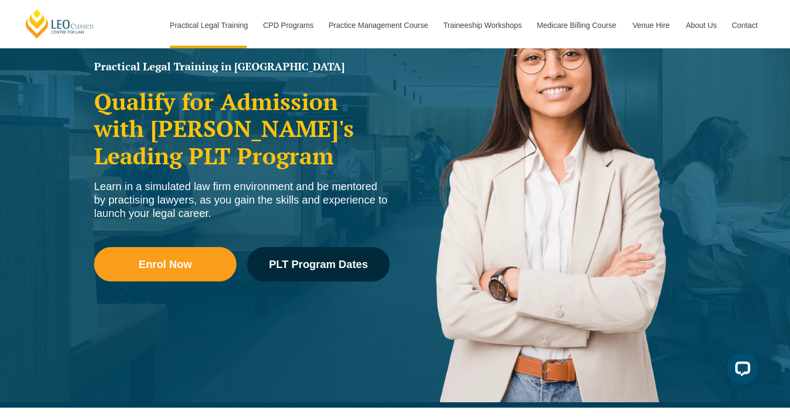
scroll to position [26, 0]
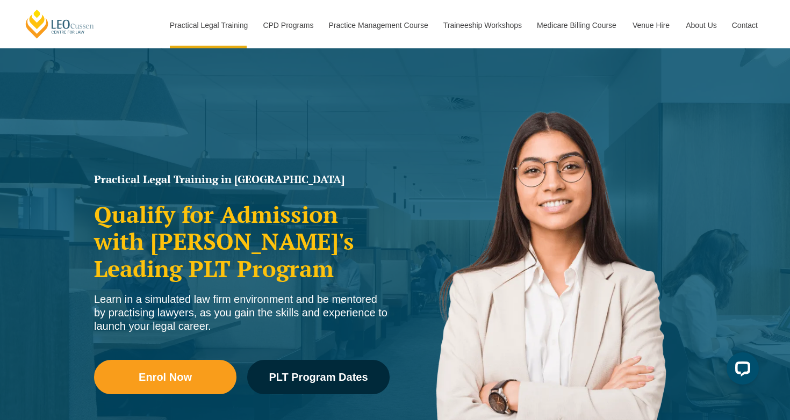
click at [209, 305] on div "Learn in a simulated law firm environment and be mentored by practising lawyers…" at bounding box center [242, 313] width 296 height 40
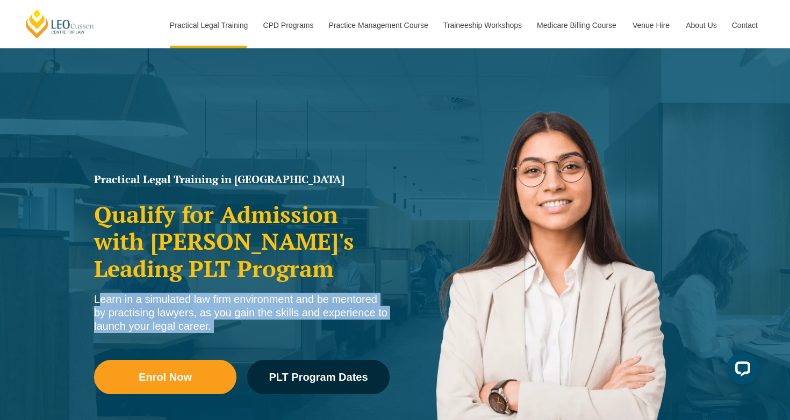
click at [209, 305] on div "Learn in a simulated law firm environment and be mentored by practising lawyers…" at bounding box center [242, 313] width 296 height 40
click at [206, 309] on div "Learn in a simulated law firm environment and be mentored by practising lawyers…" at bounding box center [242, 313] width 296 height 40
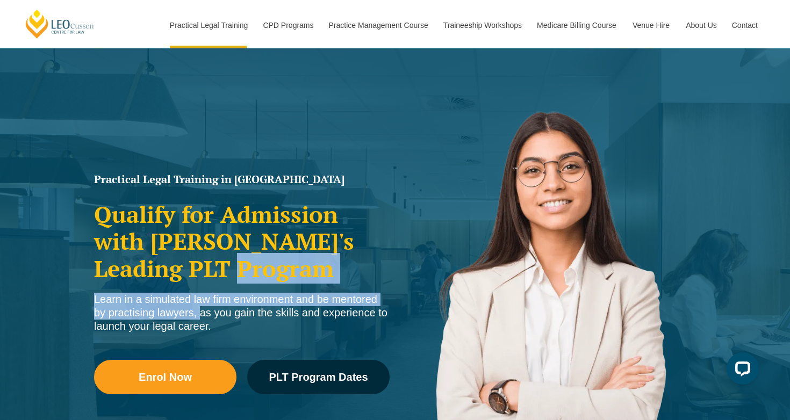
drag, startPoint x: 196, startPoint y: 315, endPoint x: 209, endPoint y: 265, distance: 51.6
click at [208, 267] on div "Practical Legal Training in [GEOGRAPHIC_DATA] Qualify for Admission with [PERSO…" at bounding box center [242, 298] width 306 height 258
click at [209, 265] on h2 "Qualify for Admission with [PERSON_NAME]'s Leading PLT Program" at bounding box center [242, 241] width 296 height 81
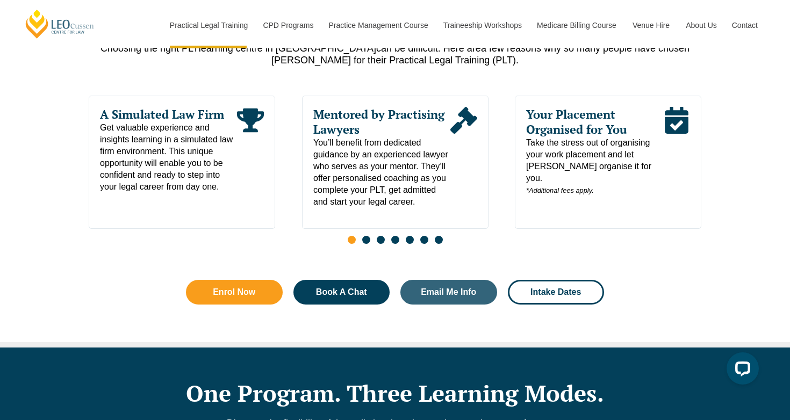
scroll to position [574, 0]
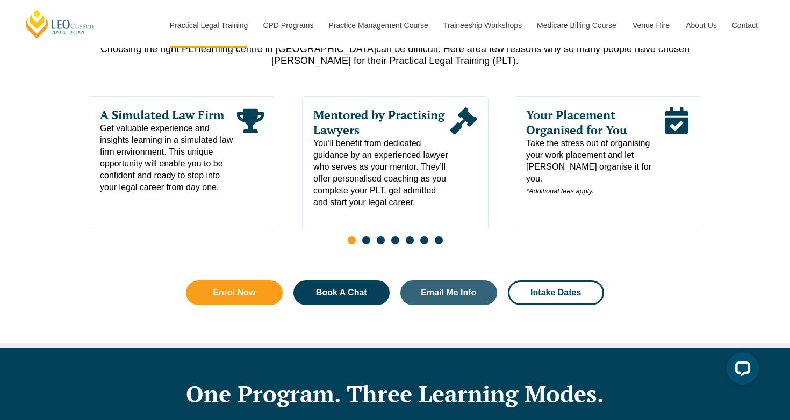
click at [369, 243] on span "Go to slide 2" at bounding box center [366, 241] width 8 height 8
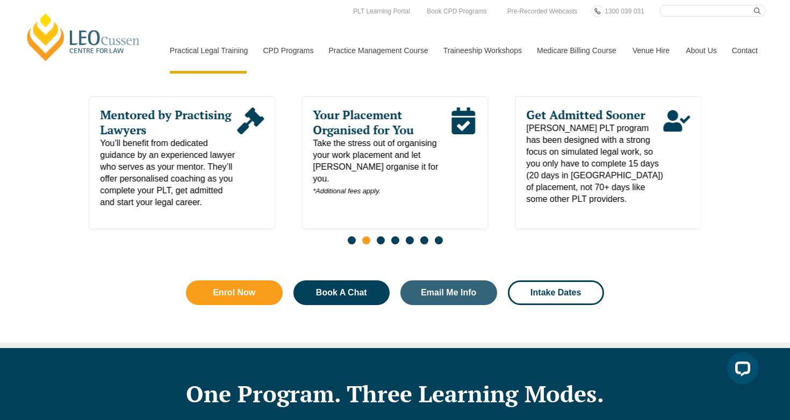
click at [394, 245] on span "Go to slide 4" at bounding box center [395, 241] width 8 height 8
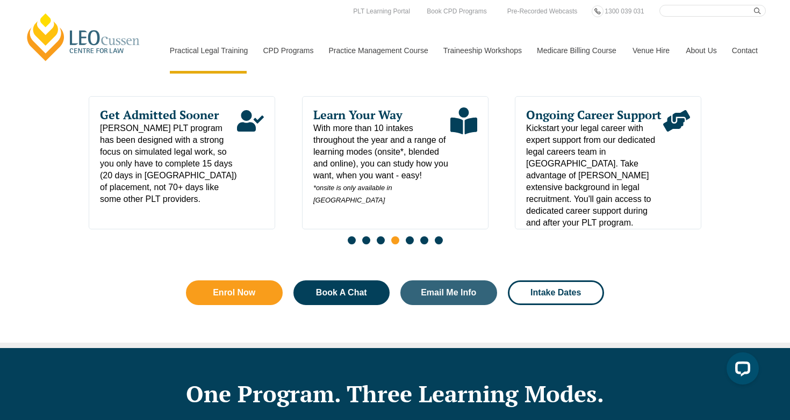
click at [409, 245] on span "Go to slide 5" at bounding box center [410, 241] width 8 height 8
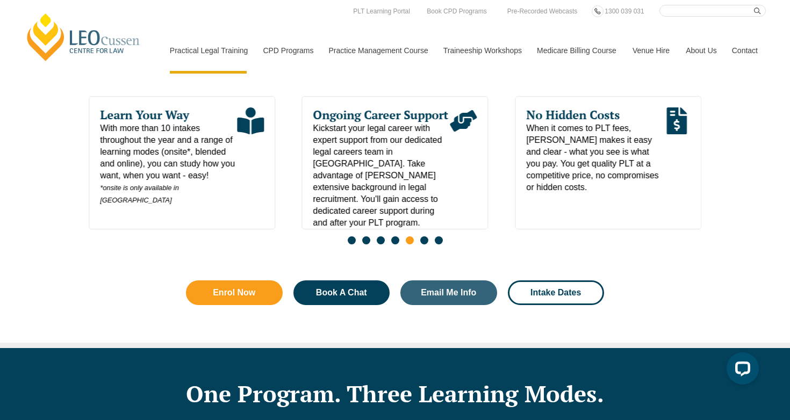
click at [423, 245] on span "Go to slide 6" at bounding box center [424, 241] width 8 height 8
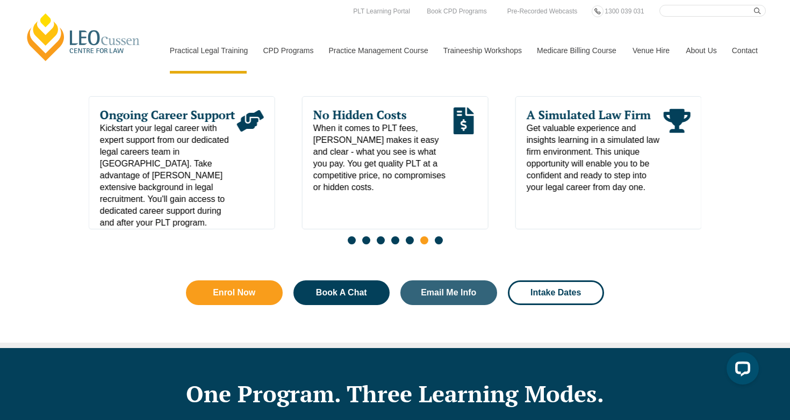
click at [438, 245] on span "Go to slide 7" at bounding box center [439, 241] width 8 height 8
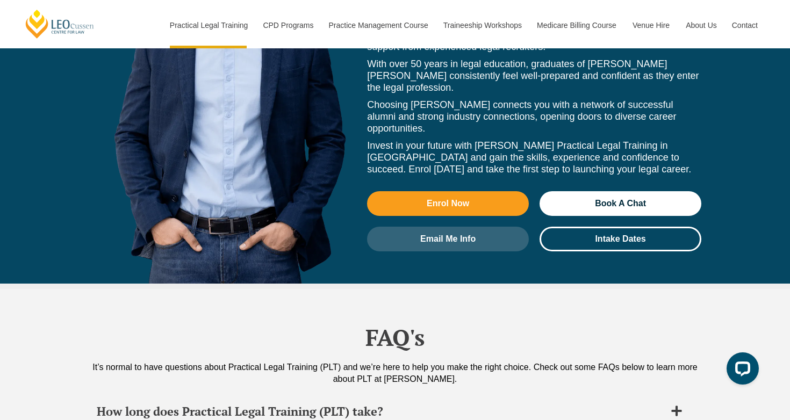
scroll to position [4980, 0]
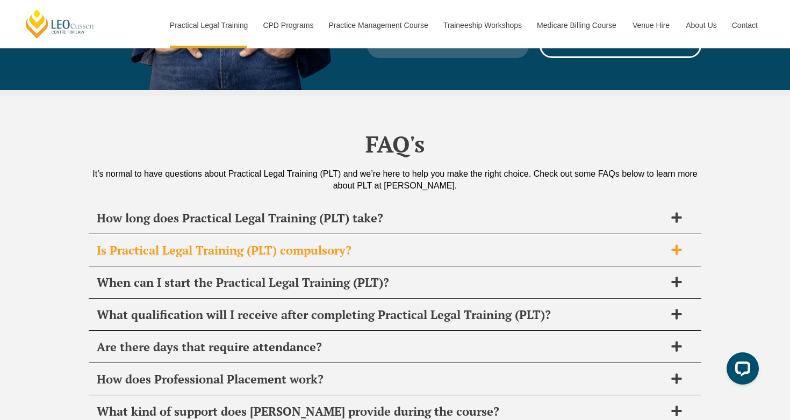
click at [181, 243] on span "Is Practical Legal Training (PLT) compulsory?" at bounding box center [381, 250] width 569 height 15
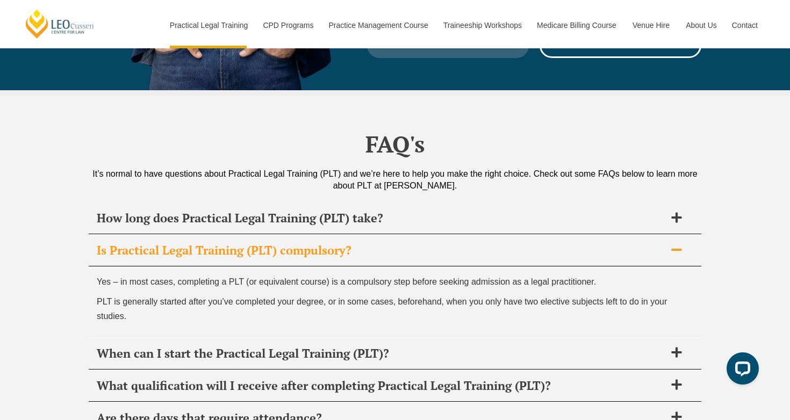
click at [182, 243] on span "Is Practical Legal Training (PLT) compulsory?" at bounding box center [381, 250] width 569 height 15
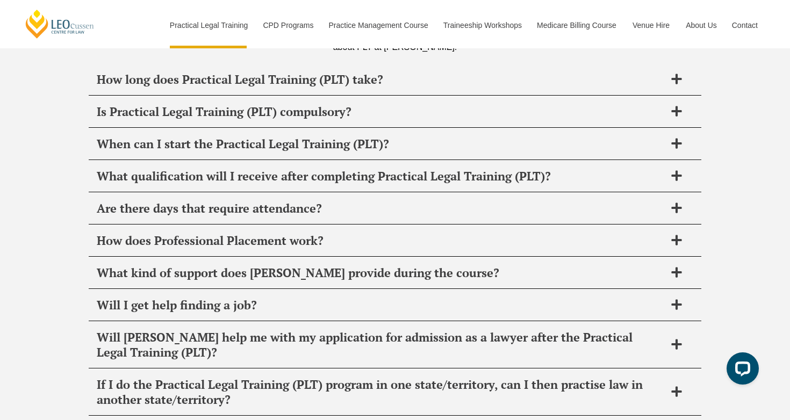
scroll to position [5140, 0]
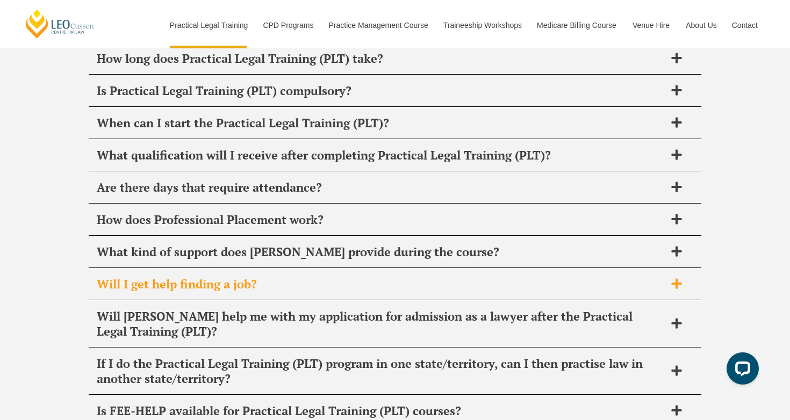
click at [149, 277] on span "Will I get help finding a job?" at bounding box center [381, 284] width 569 height 15
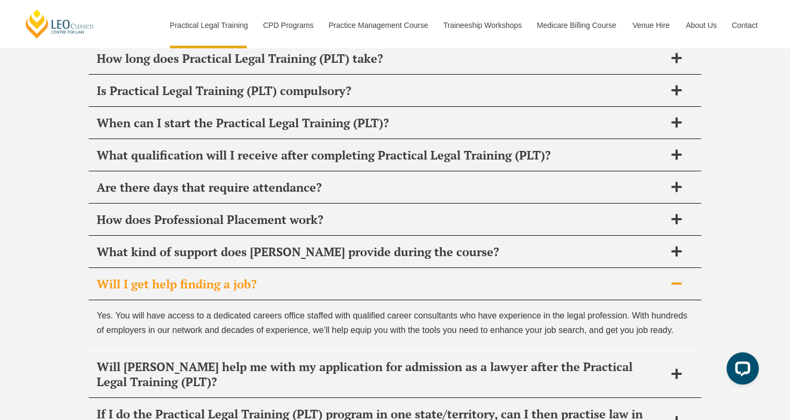
click at [149, 269] on div "Will I get help finding a job?" at bounding box center [395, 285] width 613 height 32
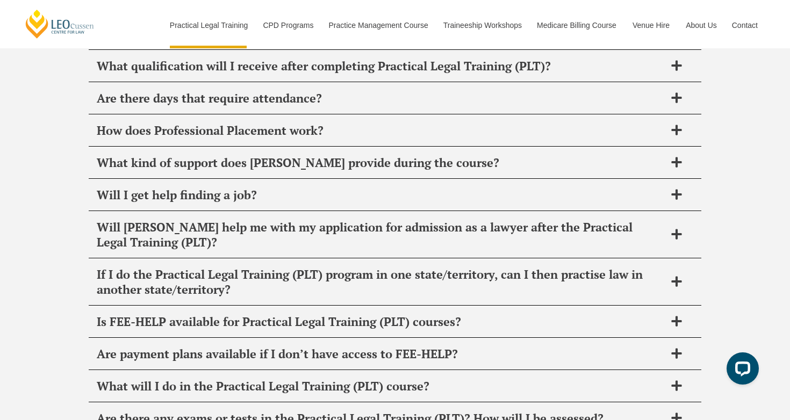
scroll to position [5231, 0]
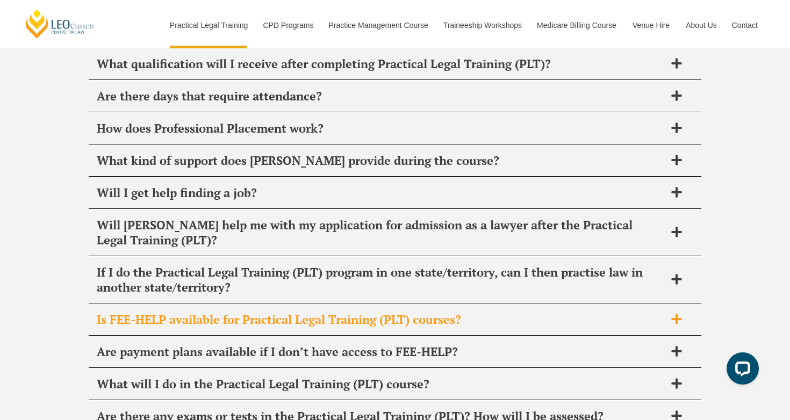
click at [139, 304] on div "Is FEE-HELP available for Practical Legal Training (PLT) courses?" at bounding box center [395, 320] width 613 height 32
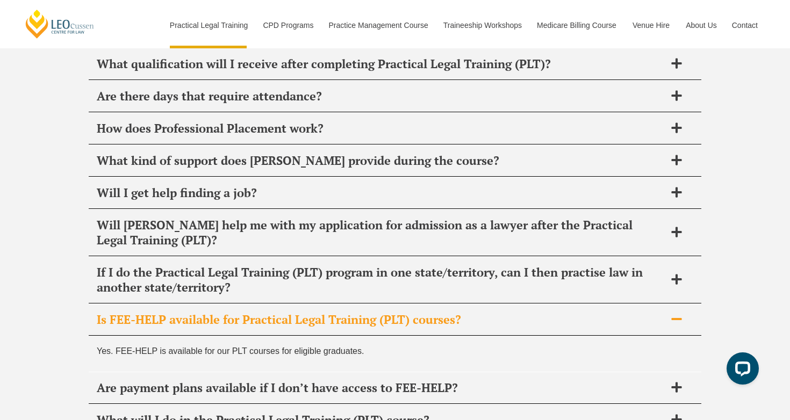
click at [139, 304] on div "Is FEE-HELP available for Practical Legal Training (PLT) courses?" at bounding box center [395, 320] width 613 height 32
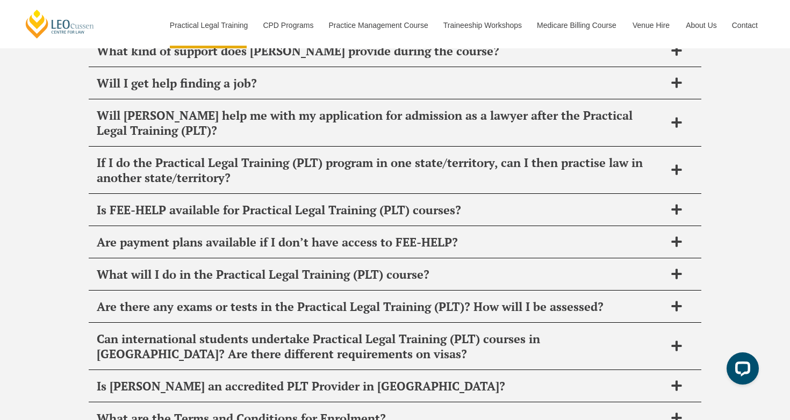
scroll to position [5403, 0]
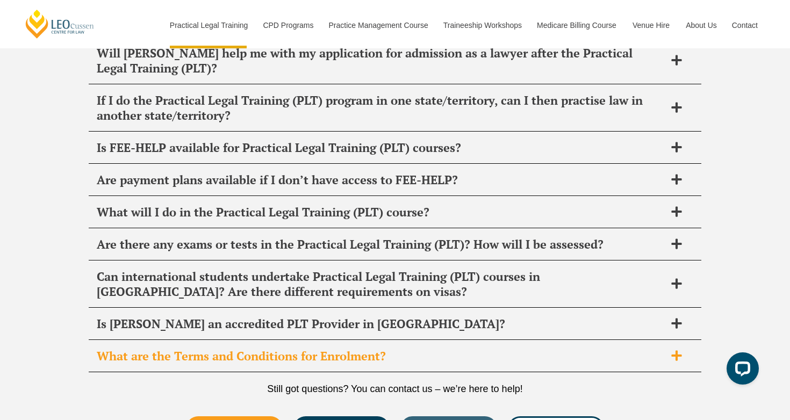
click at [125, 341] on div "What are the Terms and Conditions for Enrolment?" at bounding box center [395, 357] width 613 height 32
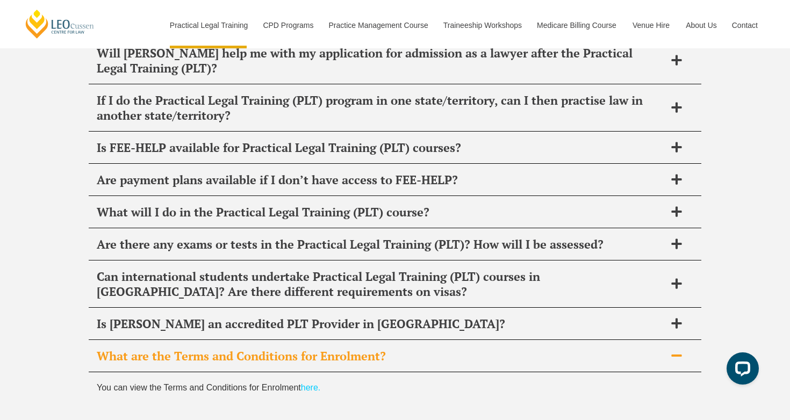
click at [125, 341] on div "What are the Terms and Conditions for Enrolment?" at bounding box center [395, 357] width 613 height 32
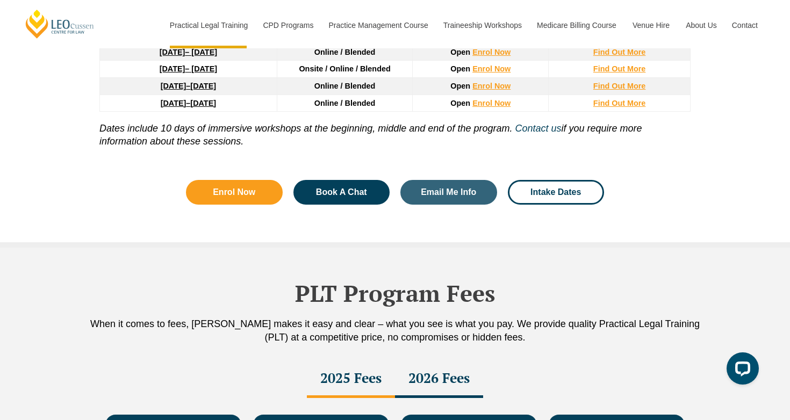
scroll to position [1790, 0]
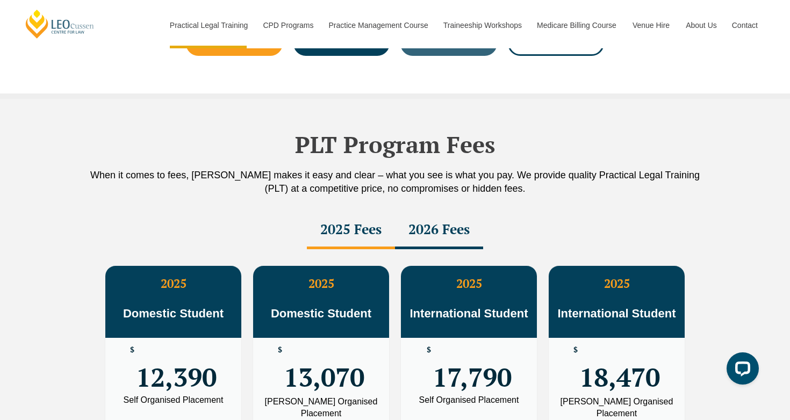
click at [440, 242] on div "2026 Fees" at bounding box center [439, 231] width 88 height 38
click at [425, 237] on div "2026 Fees" at bounding box center [439, 231] width 88 height 38
click at [409, 245] on div "2026 Fees" at bounding box center [439, 231] width 88 height 38
click at [352, 245] on div "2025 Fees" at bounding box center [351, 231] width 88 height 38
click at [427, 229] on div "2026 Fees" at bounding box center [439, 231] width 88 height 38
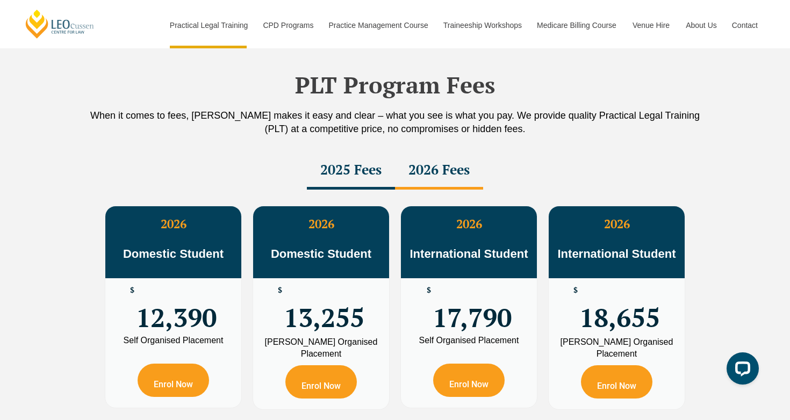
scroll to position [1866, 0]
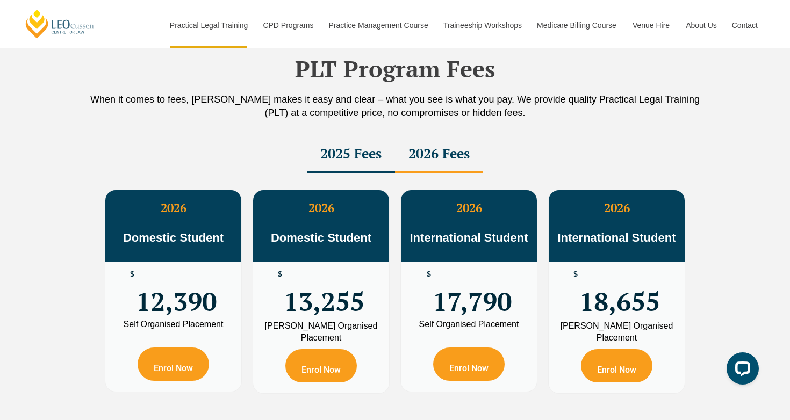
click at [352, 154] on div "2025 Fees" at bounding box center [351, 155] width 88 height 38
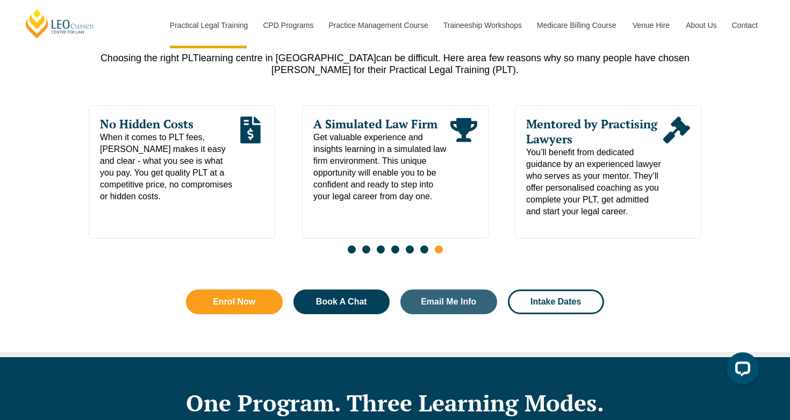
scroll to position [563, 0]
